Goal: Check status: Check status

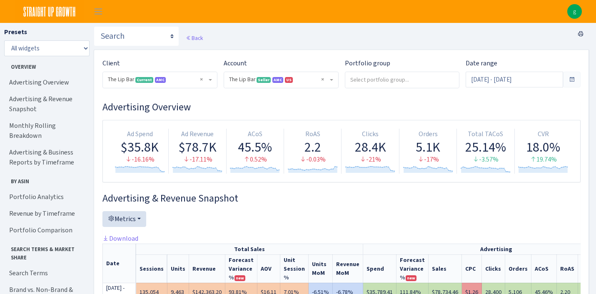
select select "2713864224225319"
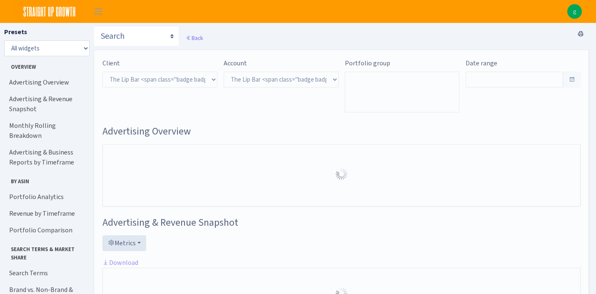
select select "2713864224225319"
type input "Sep 1, 2025 - Sep 25, 2025"
type input "Aug 7, 2025 - Aug 31, 2025"
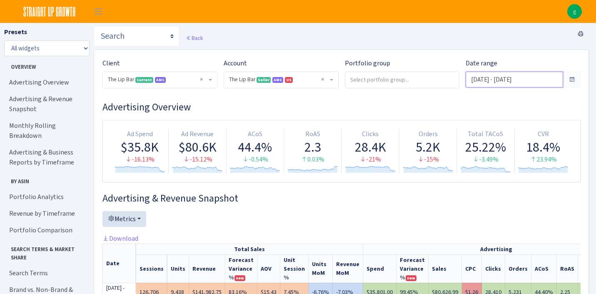
click at [551, 78] on input "Sep 1, 2025 - Sep 25, 2025" at bounding box center [513, 80] width 97 height 16
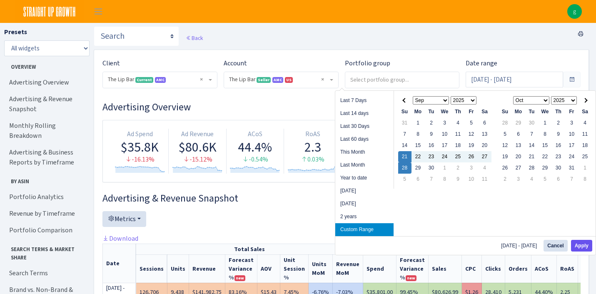
click at [577, 244] on button "Apply" at bounding box center [581, 246] width 21 height 12
type input "[DATE] - [DATE]"
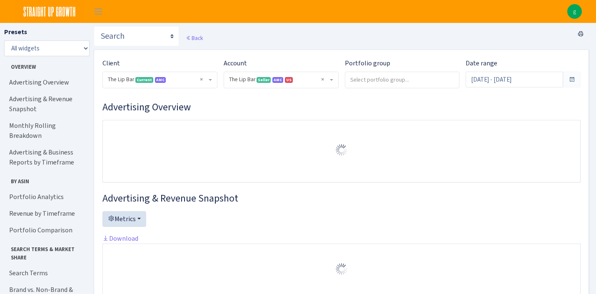
select select "2713864224225319"
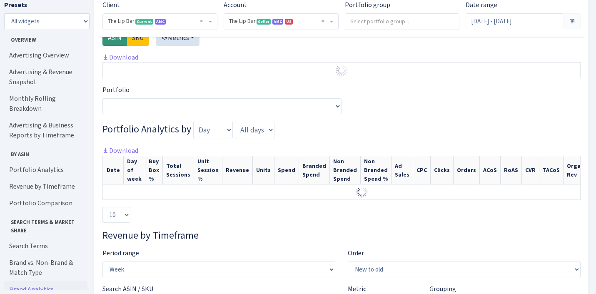
scroll to position [893, 0]
